Goal: Find specific page/section: Find specific page/section

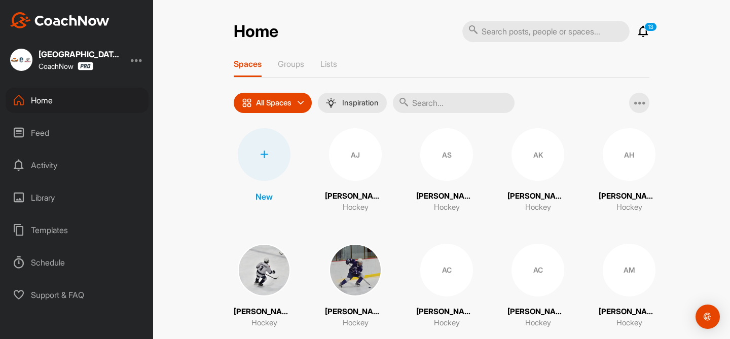
click at [73, 130] on div "Feed" at bounding box center [77, 132] width 143 height 25
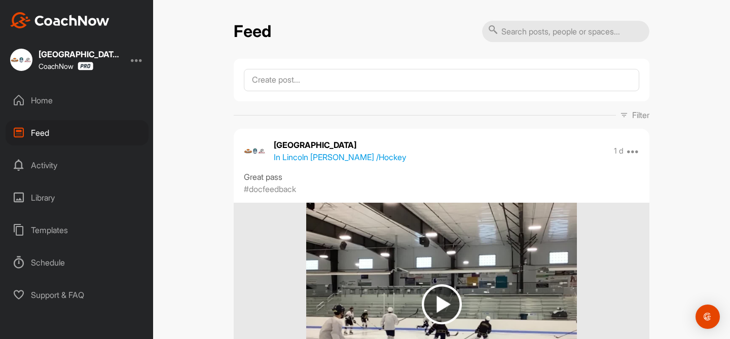
click at [645, 116] on p "Filter" at bounding box center [640, 115] width 17 height 12
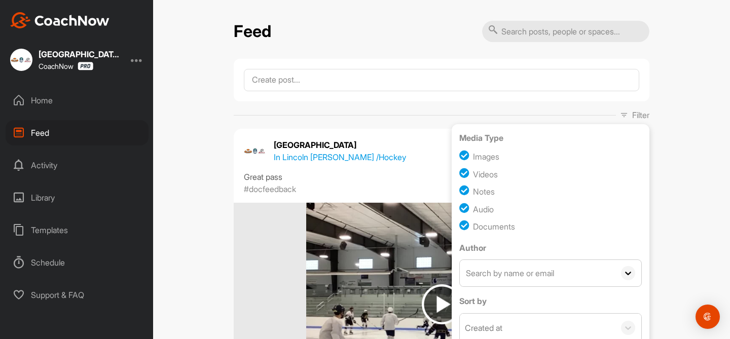
click at [542, 280] on input "text" at bounding box center [537, 273] width 155 height 26
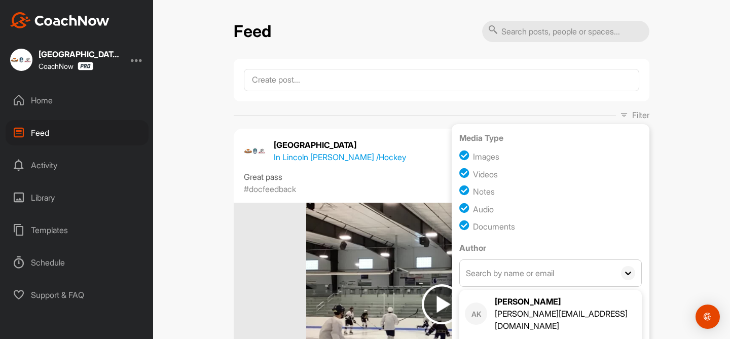
type input "c"
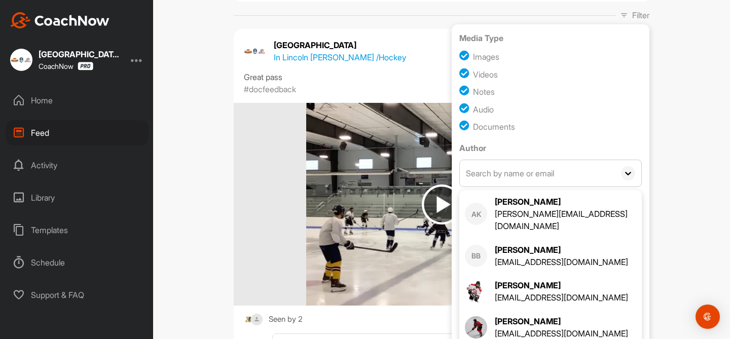
scroll to position [104, 0]
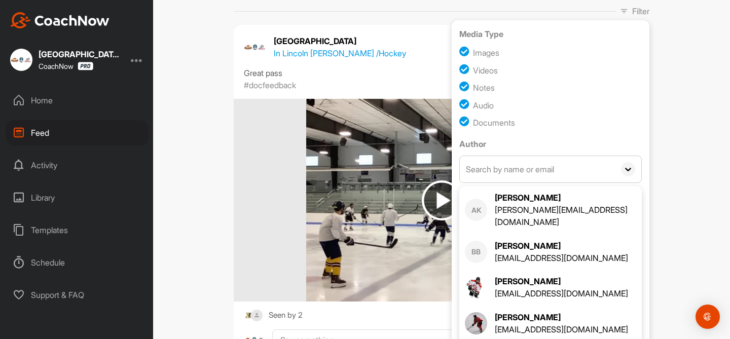
click at [669, 247] on div "Feed Filter Media Type Images Videos Notes Audio Documents Author AK [PERSON_NA…" at bounding box center [441, 169] width 577 height 339
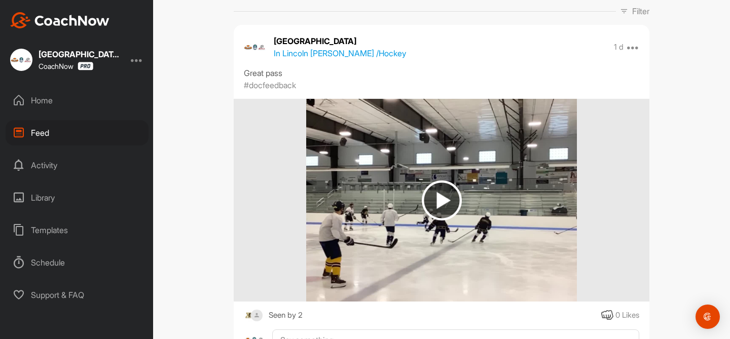
click at [640, 17] on p "Filter" at bounding box center [640, 11] width 17 height 12
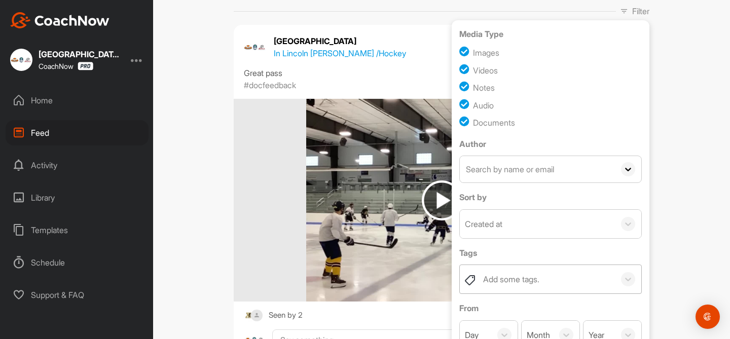
click at [566, 280] on div "Add some tags." at bounding box center [546, 279] width 137 height 28
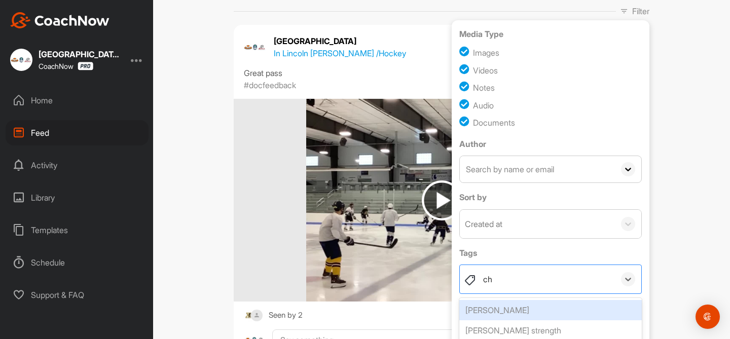
type input "chr"
click at [556, 308] on div "[PERSON_NAME] strength" at bounding box center [550, 310] width 183 height 20
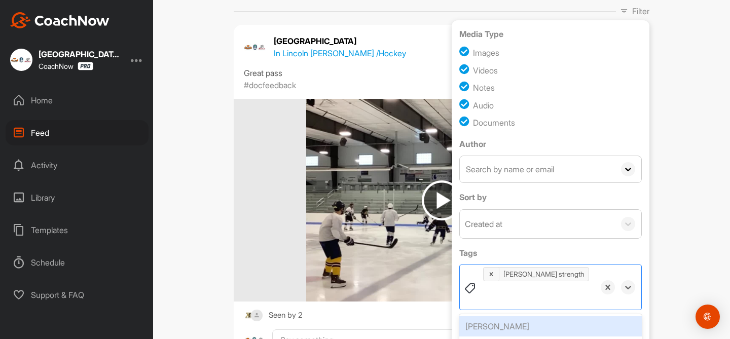
click at [634, 284] on div at bounding box center [618, 287] width 47 height 14
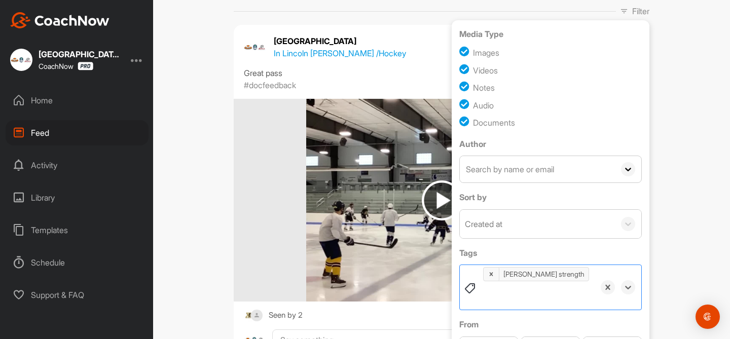
scroll to position [252, 0]
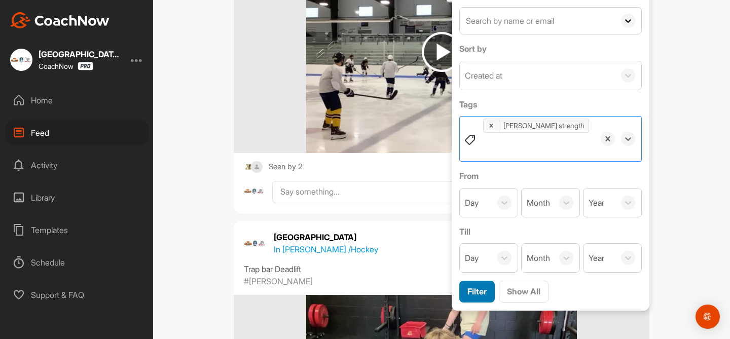
click at [484, 286] on span "Filter" at bounding box center [476, 291] width 19 height 10
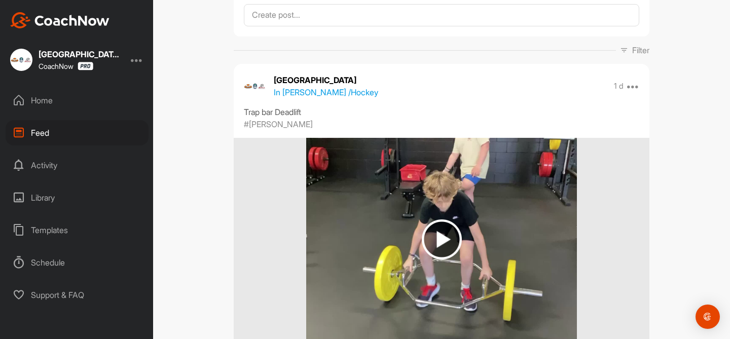
scroll to position [0, 0]
